Goal: Contribute content: Contribute content

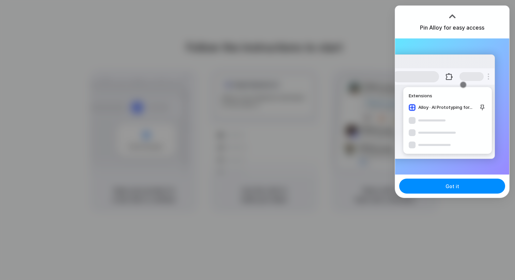
click at [467, 34] on div "Pin Alloy for easy access" at bounding box center [452, 22] width 114 height 33
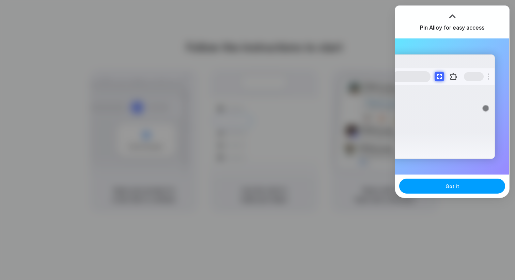
click at [461, 189] on button "Got it" at bounding box center [452, 186] width 106 height 15
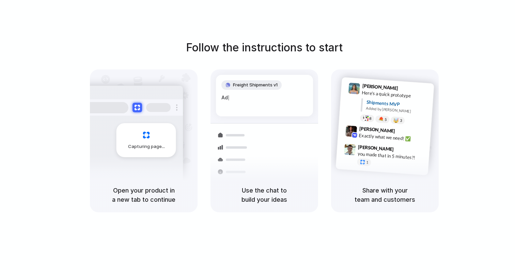
click at [405, 71] on div "[PERSON_NAME] 9:41 AM Here's a quick prototype Shipments MVP Added by [PERSON_N…" at bounding box center [385, 123] width 108 height 108
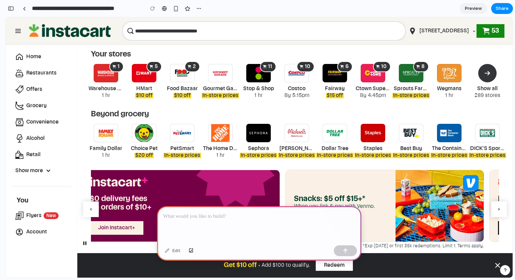
click at [225, 231] on div at bounding box center [259, 224] width 204 height 36
click at [90, 204] on button "Previous item" at bounding box center [91, 210] width 16 height 16
click at [93, 211] on icon "Previous item" at bounding box center [90, 209] width 5 height 5
click at [234, 229] on div at bounding box center [259, 224] width 204 height 36
click at [44, 215] on div "New" at bounding box center [51, 216] width 16 height 8
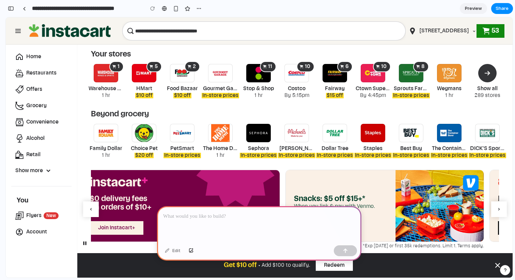
click at [195, 216] on p at bounding box center [259, 217] width 192 height 8
click at [195, 221] on div at bounding box center [259, 224] width 204 height 36
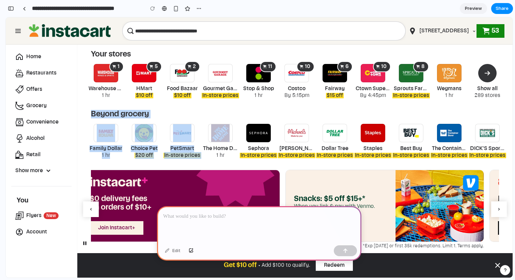
drag, startPoint x: 182, startPoint y: 100, endPoint x: 203, endPoint y: 145, distance: 49.8
click at [203, 145] on div "The Home Depot 1 hr" at bounding box center [220, 141] width 37 height 35
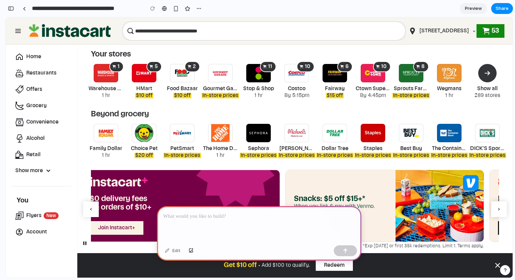
click at [218, 223] on div at bounding box center [259, 224] width 204 height 36
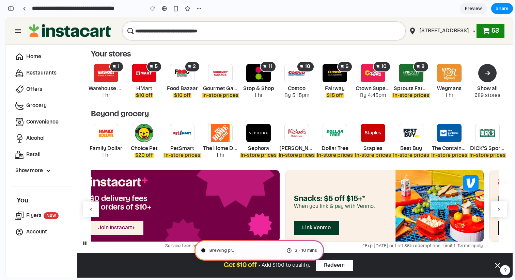
type input "**********"
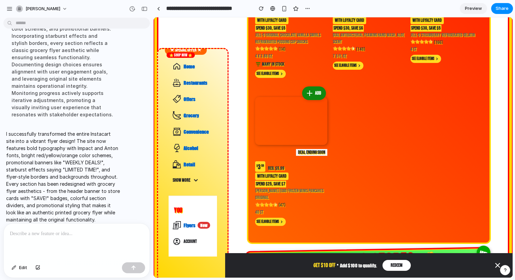
scroll to position [778, 0]
